Goal: Check status: Check status

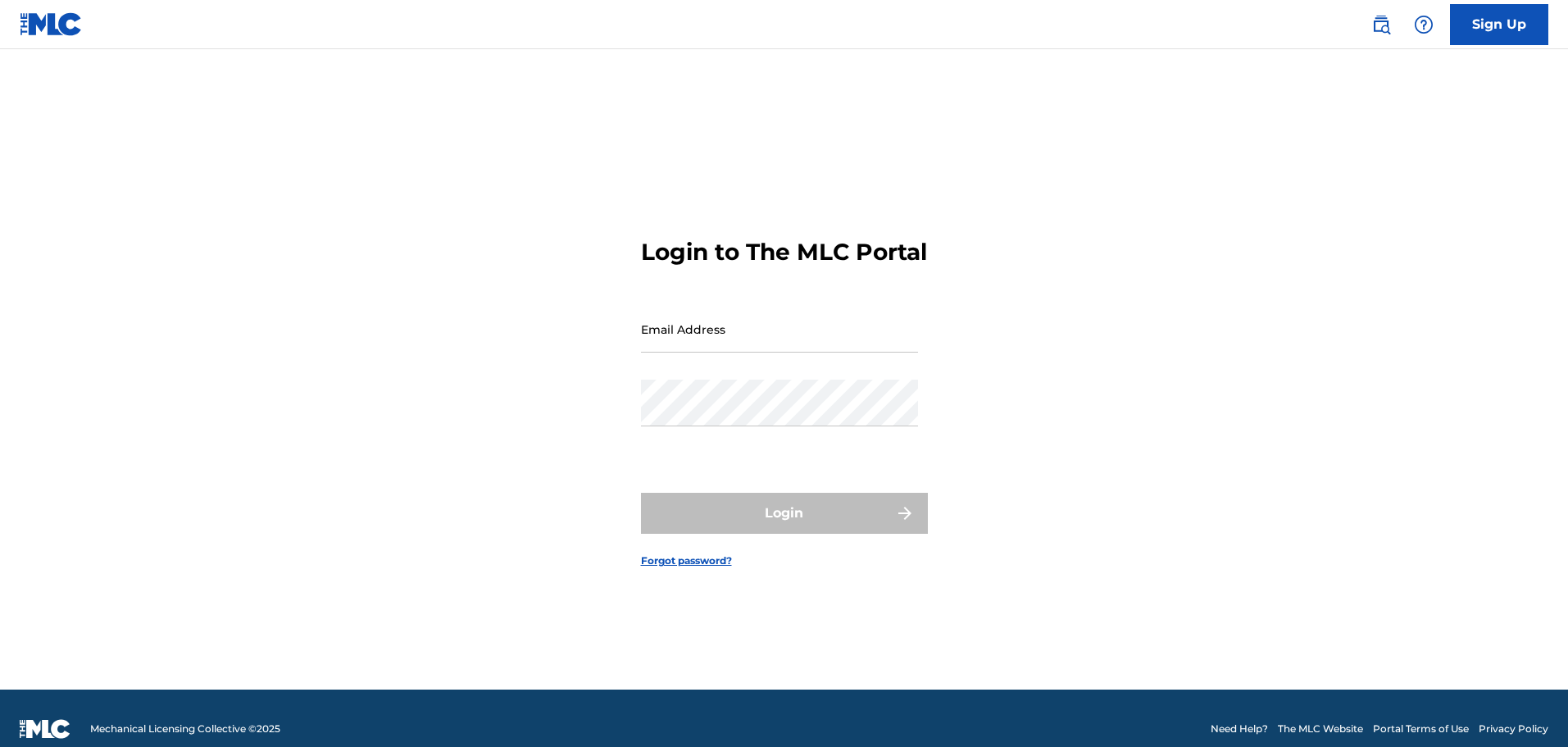
drag, startPoint x: 757, startPoint y: 340, endPoint x: 770, endPoint y: 346, distance: 14.3
click at [757, 340] on input "Email Address" at bounding box center [780, 329] width 277 height 47
type input "[EMAIL_ADDRESS][DOMAIN_NAME]"
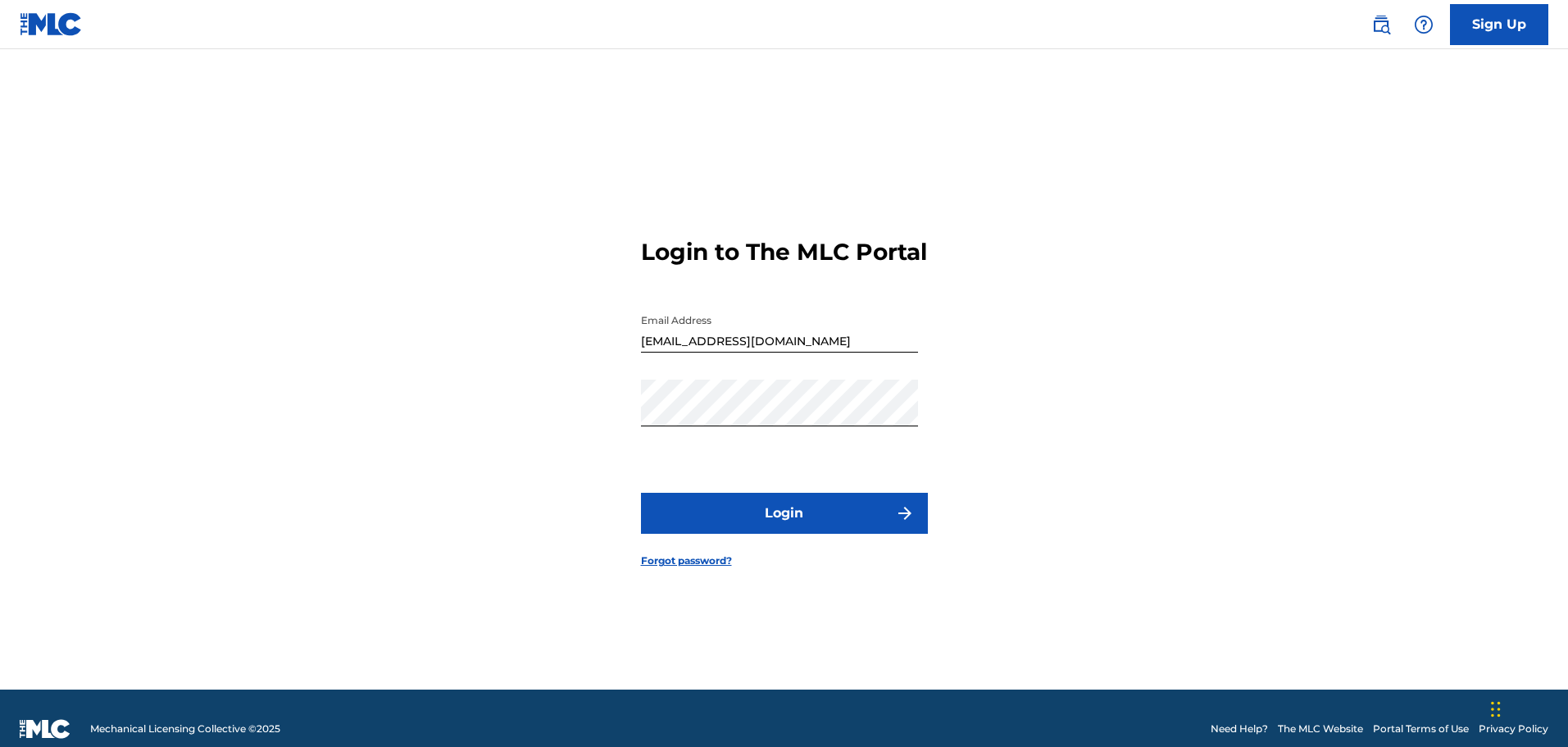
click at [719, 521] on button "Login" at bounding box center [784, 514] width 287 height 41
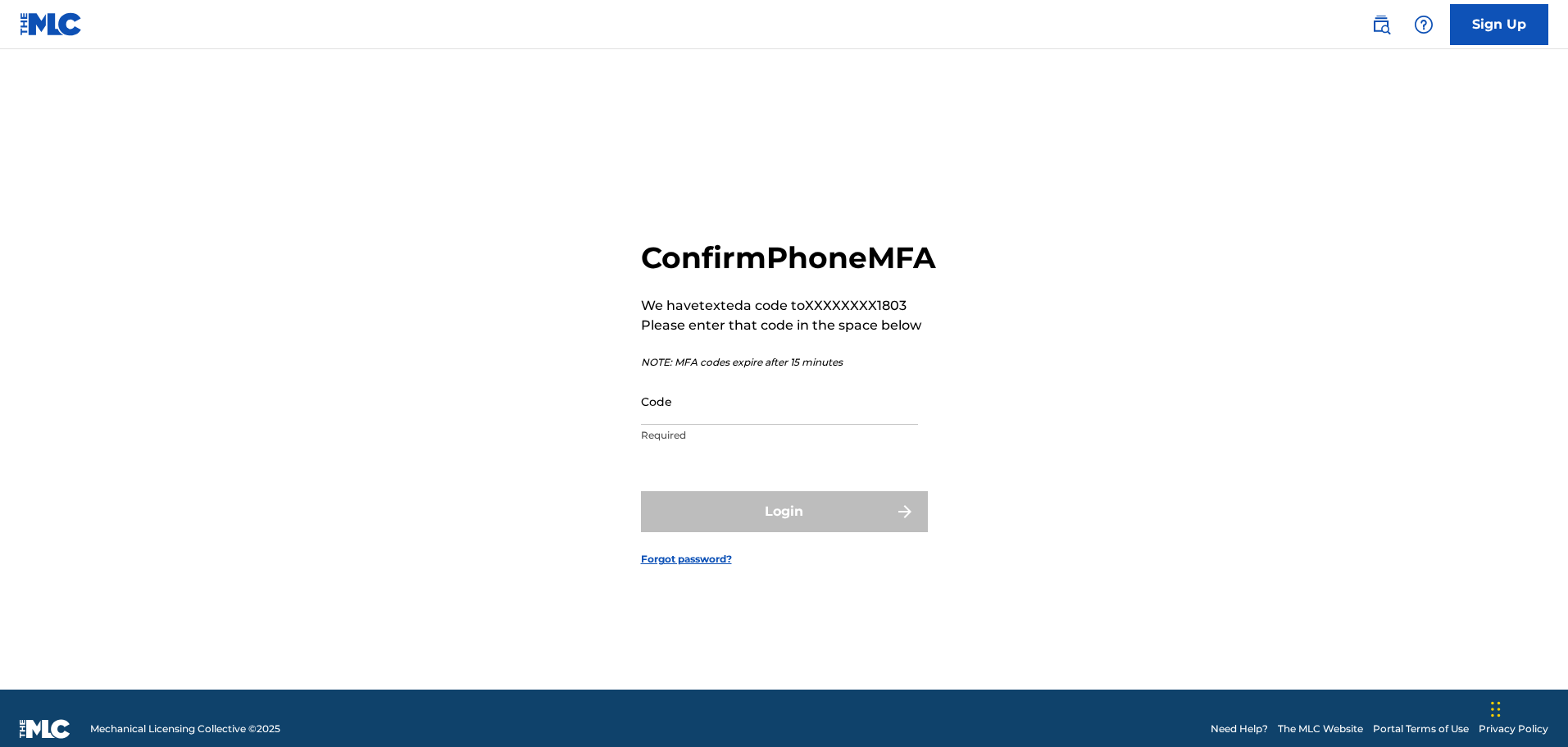
click at [754, 425] on input "Code" at bounding box center [780, 401] width 277 height 47
click at [678, 424] on input "Code" at bounding box center [780, 401] width 277 height 47
type input "2"
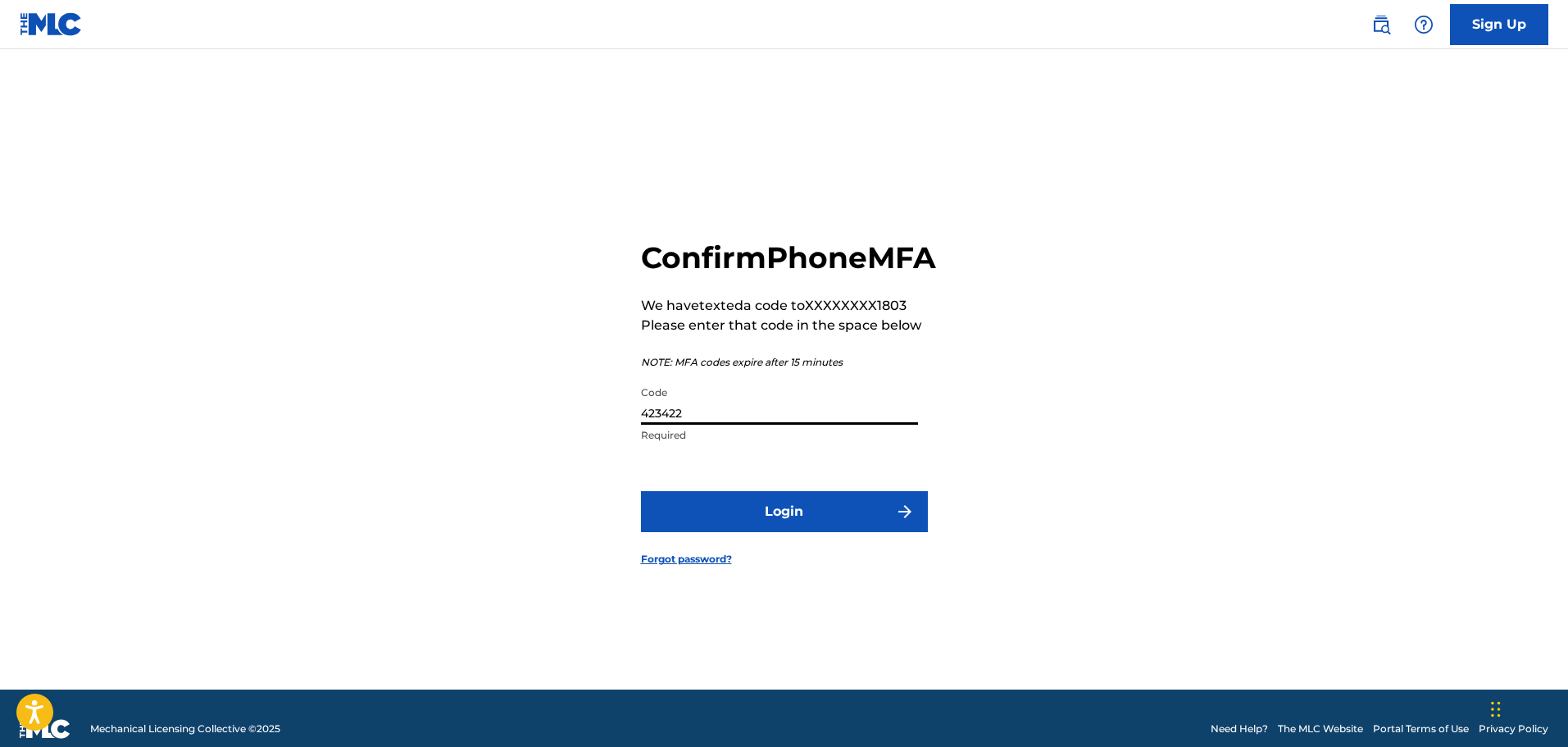
type input "423422"
click at [641, 492] on button "Login" at bounding box center [784, 512] width 287 height 41
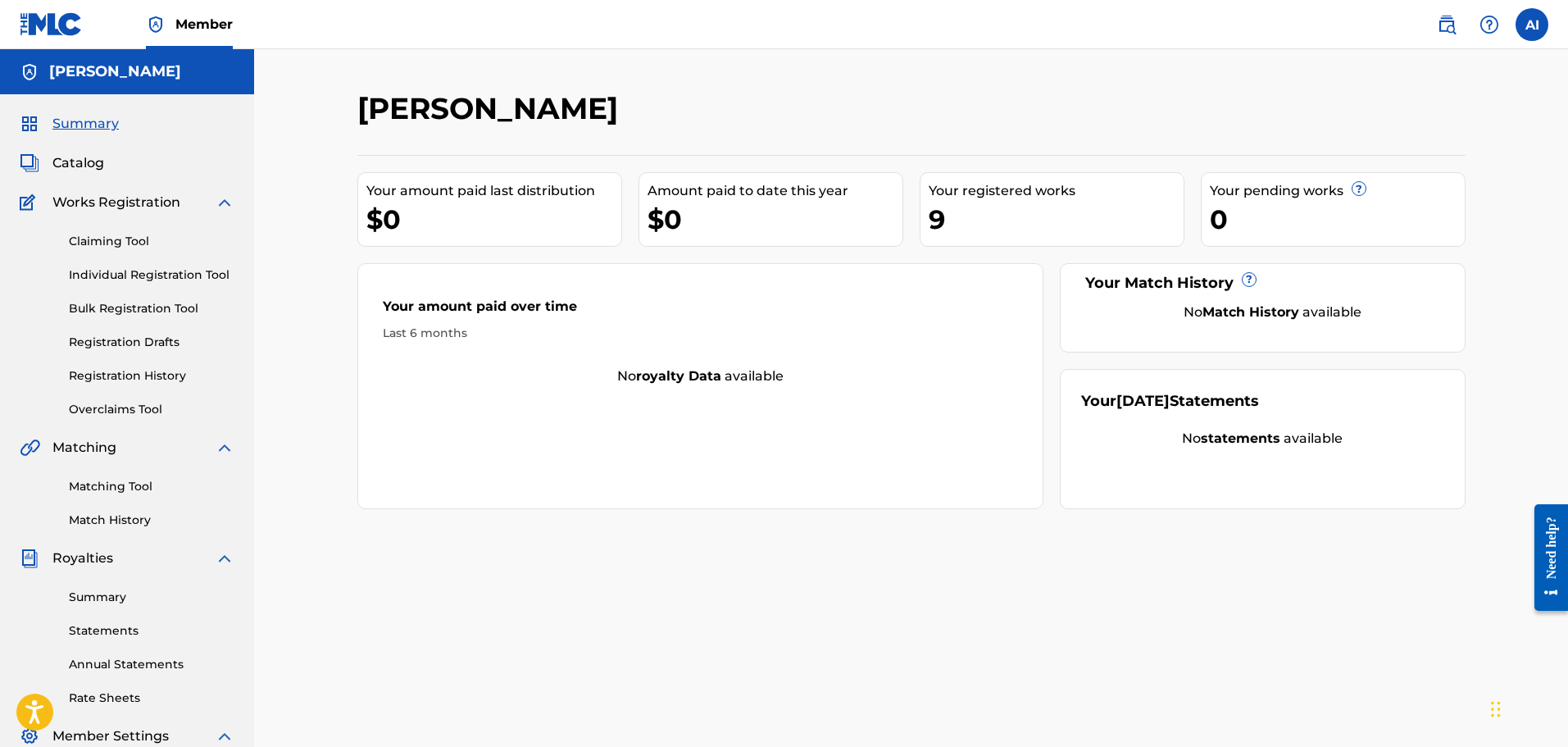
click at [137, 269] on link "Individual Registration Tool" at bounding box center [151, 276] width 166 height 18
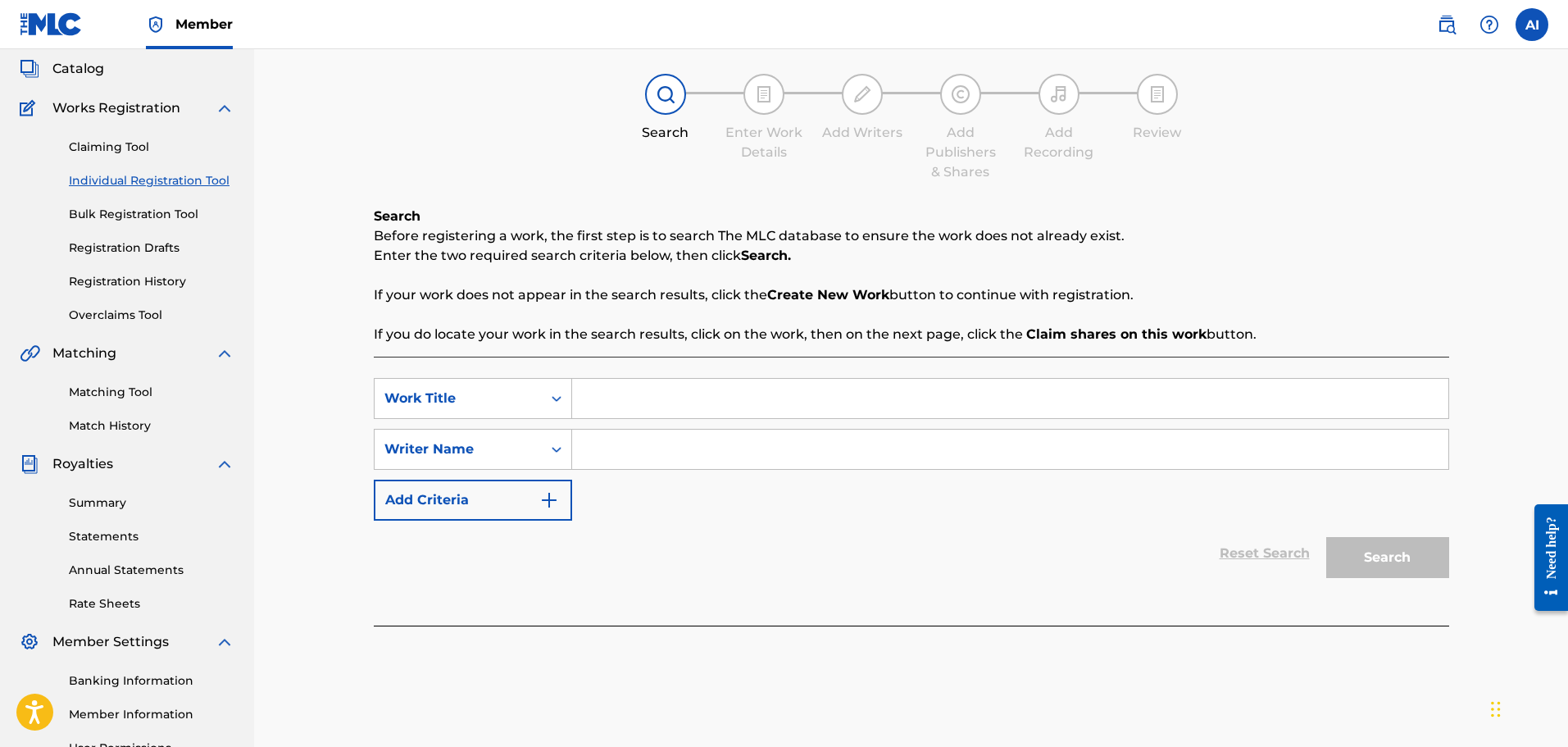
scroll to position [82, 0]
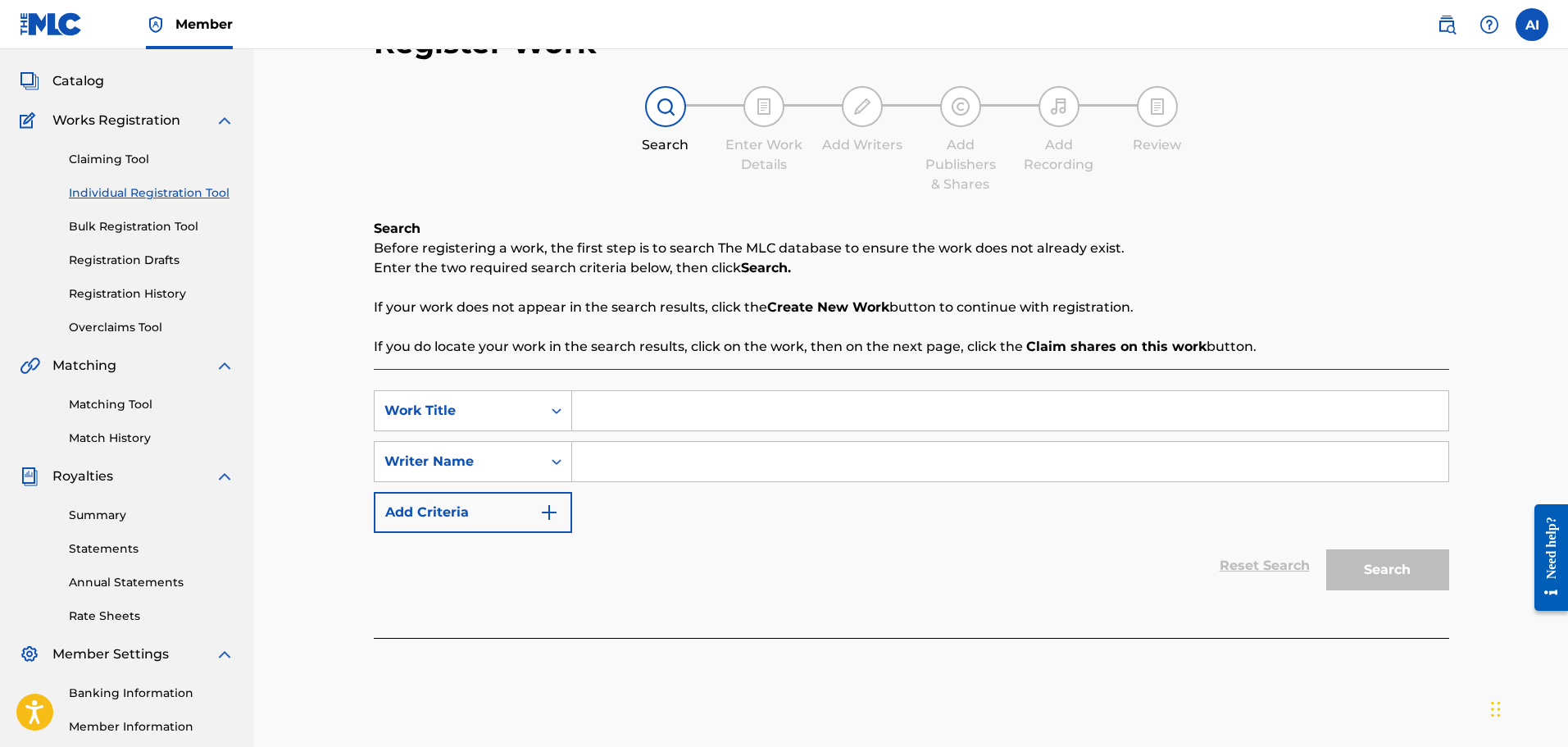
click at [115, 258] on link "Registration Drafts" at bounding box center [151, 261] width 166 height 18
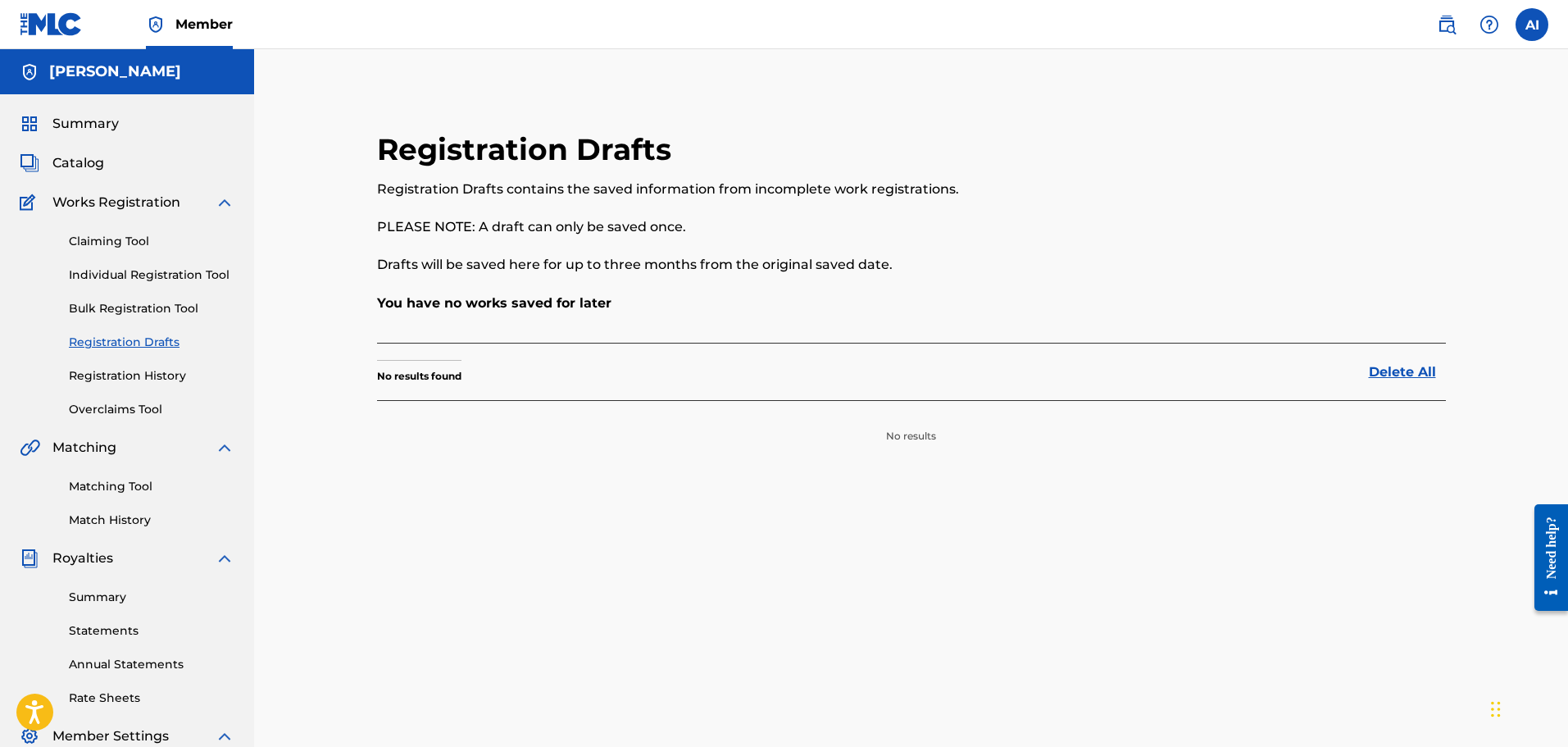
click at [111, 375] on link "Registration History" at bounding box center [151, 377] width 166 height 18
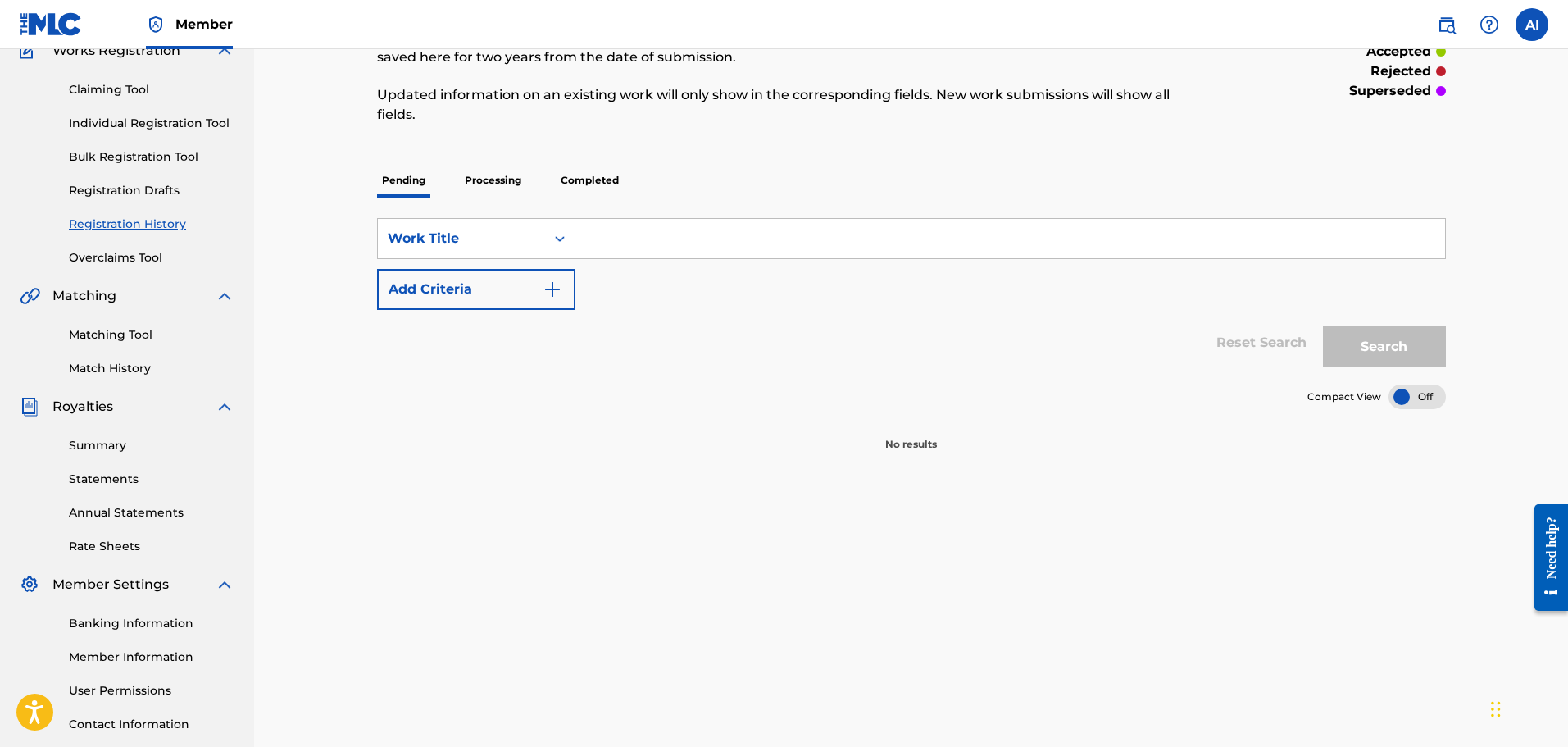
scroll to position [164, 0]
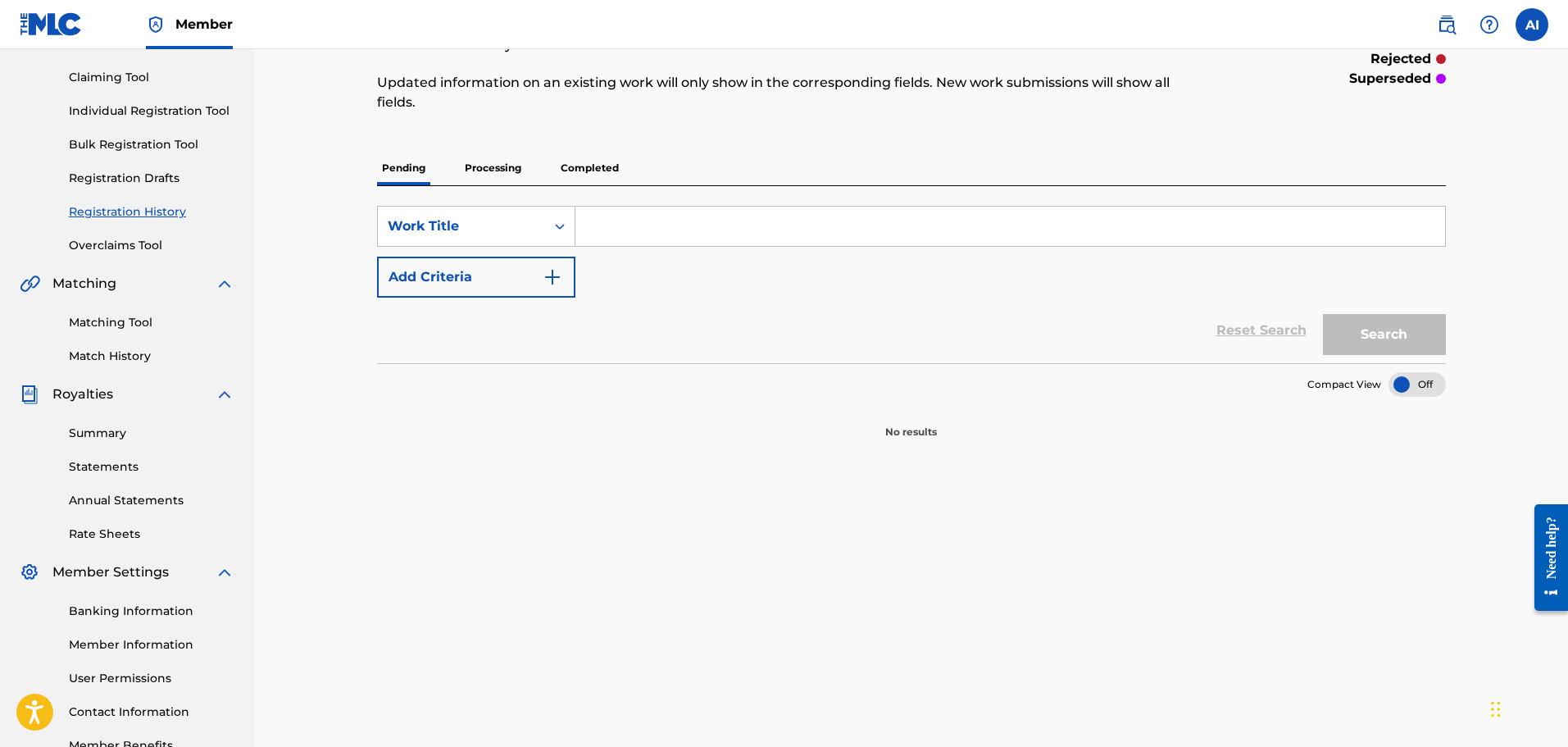
click at [485, 160] on p "Processing" at bounding box center [493, 168] width 67 height 34
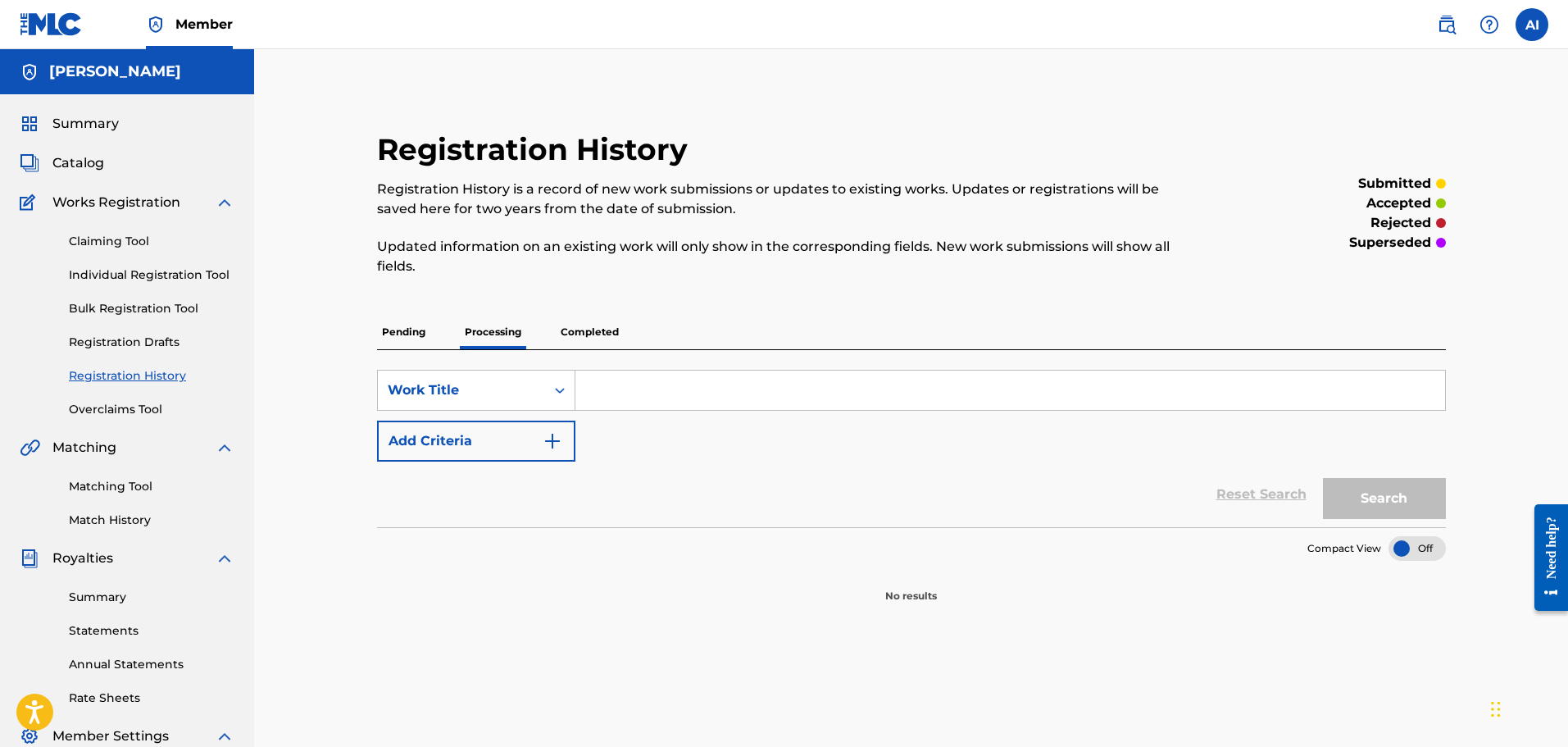
click at [585, 328] on p "Completed" at bounding box center [591, 332] width 68 height 34
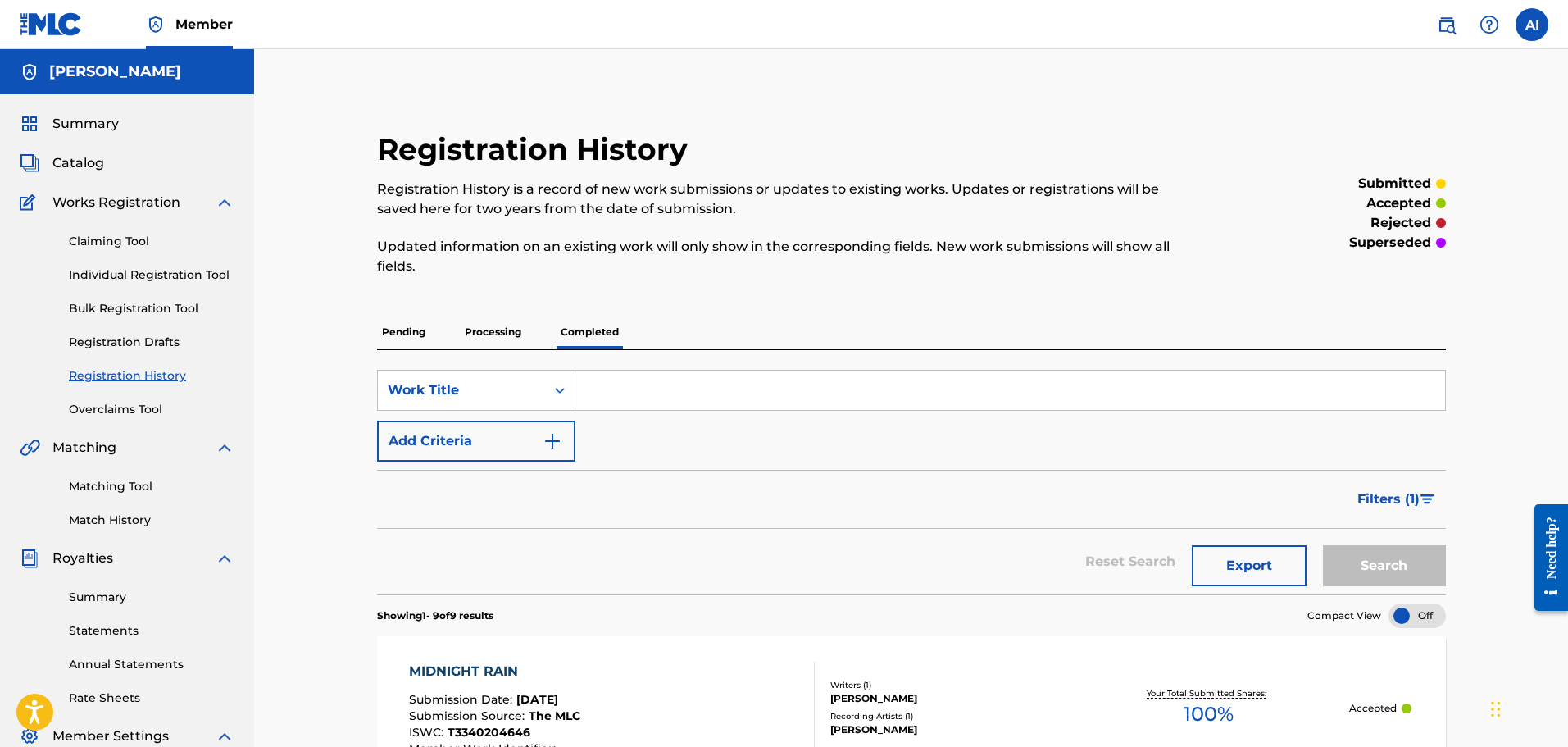
click at [98, 119] on span "Summary" at bounding box center [86, 124] width 67 height 19
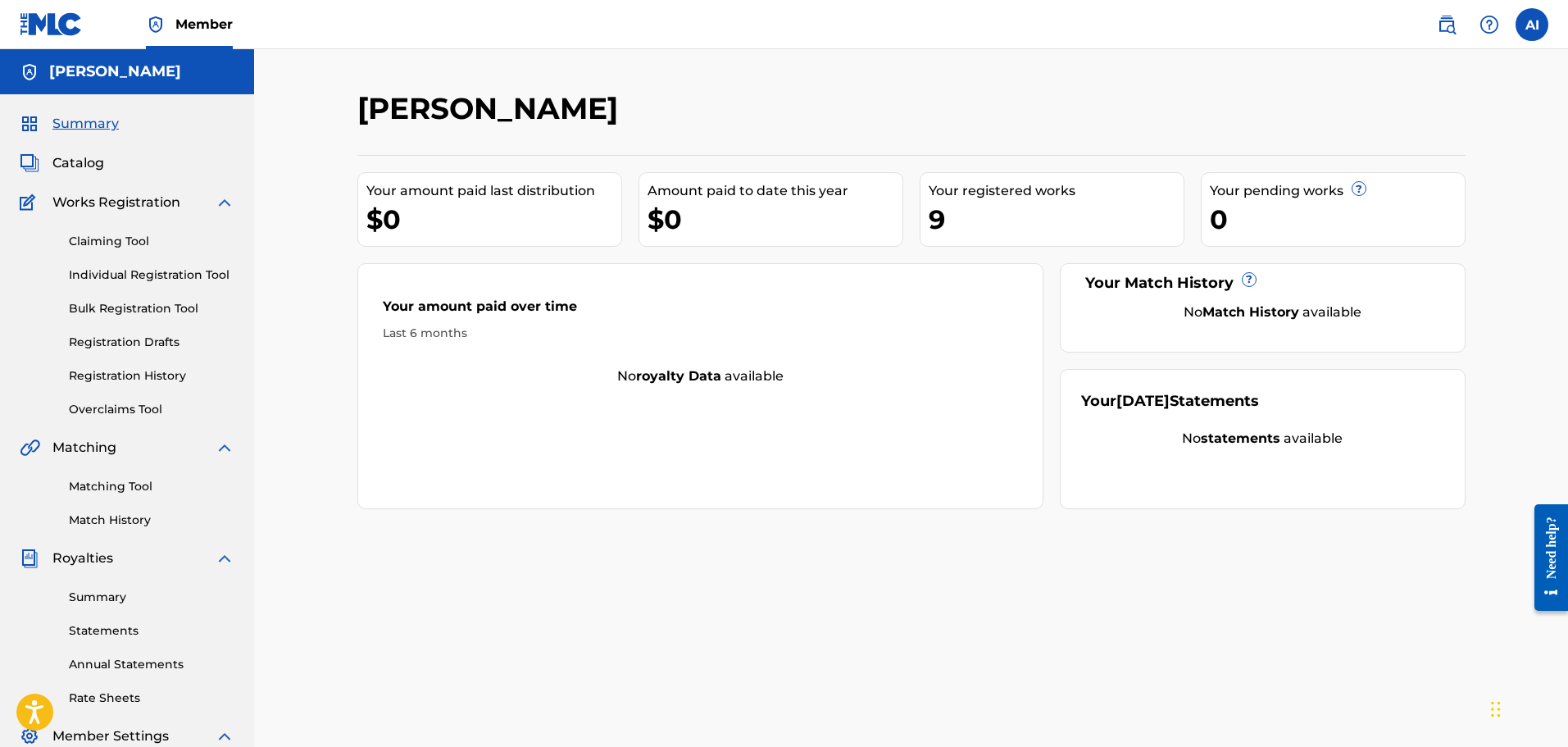
click at [149, 338] on link "Registration Drafts" at bounding box center [151, 342] width 166 height 18
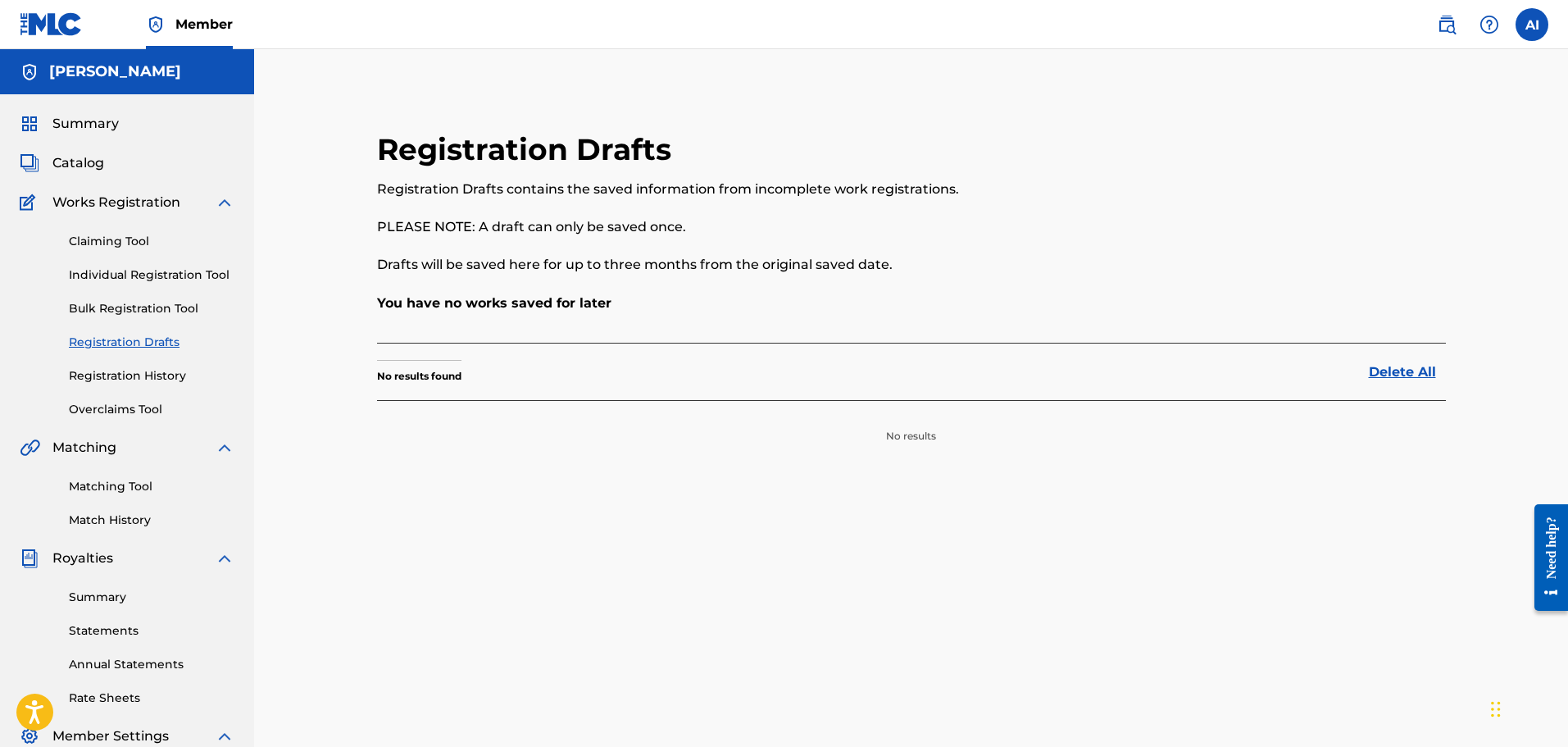
click at [150, 376] on link "Registration History" at bounding box center [151, 377] width 166 height 18
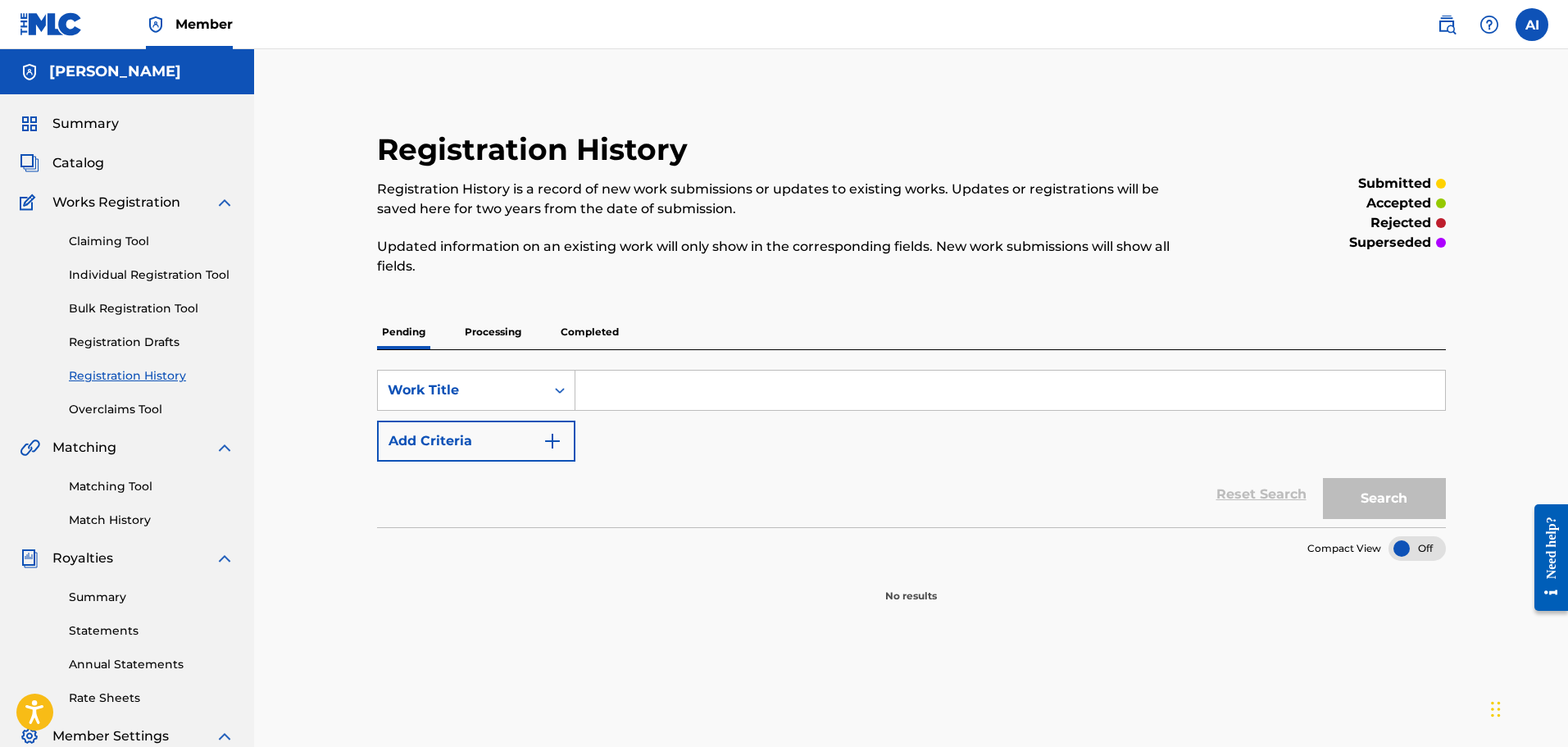
click at [617, 341] on p "Completed" at bounding box center [591, 332] width 68 height 34
